Goal: Information Seeking & Learning: Learn about a topic

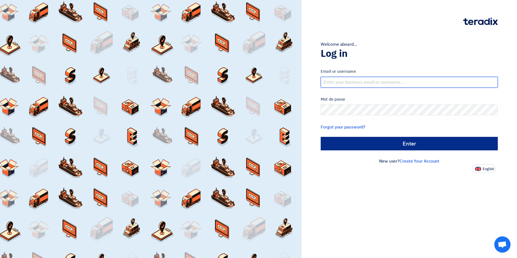
type input "[EMAIL_ADDRESS][DOMAIN_NAME]"
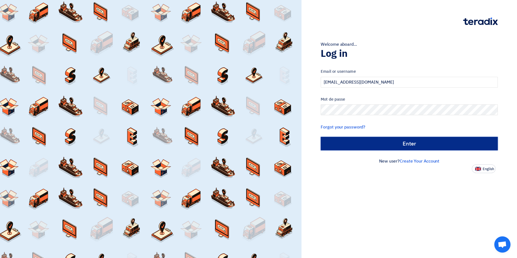
click at [407, 141] on input "الدخول" at bounding box center [409, 144] width 177 height 14
type input "Sign in"
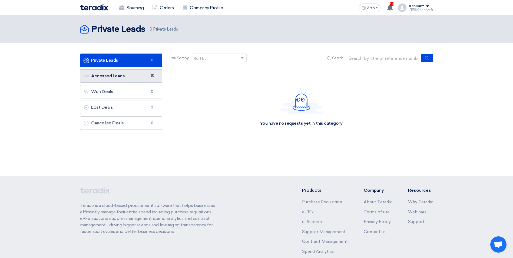
click at [132, 75] on link "Accessed Leads Accessed Leads 15" at bounding box center [121, 76] width 82 height 14
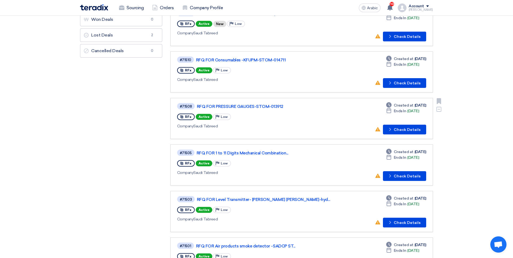
scroll to position [135, 0]
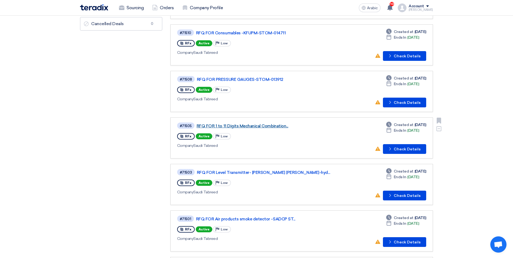
click at [211, 124] on link "RFQ FOR 1 to 11 Digits Mechanical Combination..." at bounding box center [264, 126] width 135 height 5
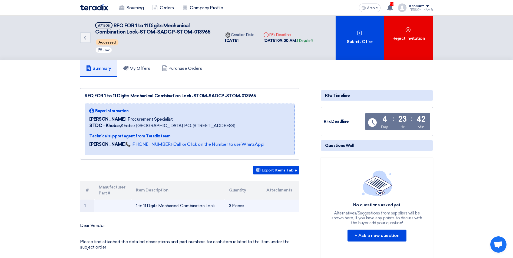
drag, startPoint x: 136, startPoint y: 207, endPoint x: 221, endPoint y: 206, distance: 84.7
click at [221, 206] on td "1 to 11 Digits Mechanical Combination Lock" at bounding box center [178, 206] width 93 height 13
copy font "1 to 11 Digits Mechanical Combination Lock"
